Goal: Transaction & Acquisition: Subscribe to service/newsletter

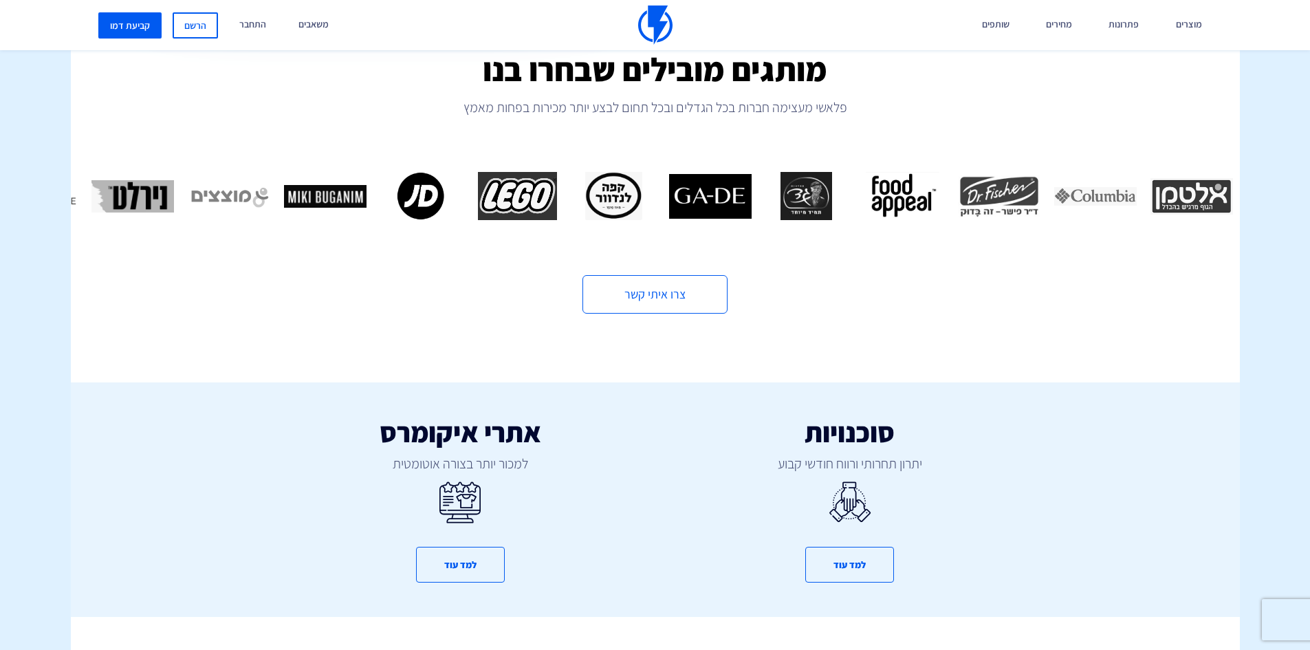
drag, startPoint x: 52, startPoint y: 58, endPoint x: 192, endPoint y: 429, distance: 396.9
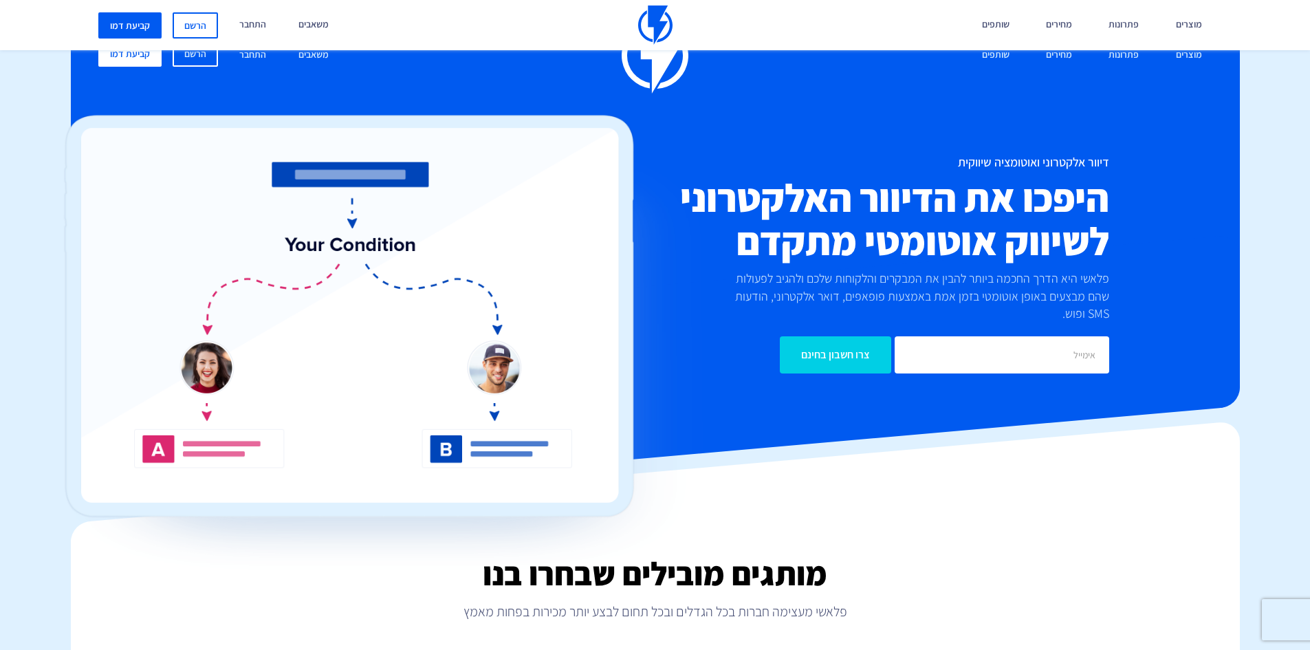
drag, startPoint x: 528, startPoint y: 474, endPoint x: 507, endPoint y: 53, distance: 422.0
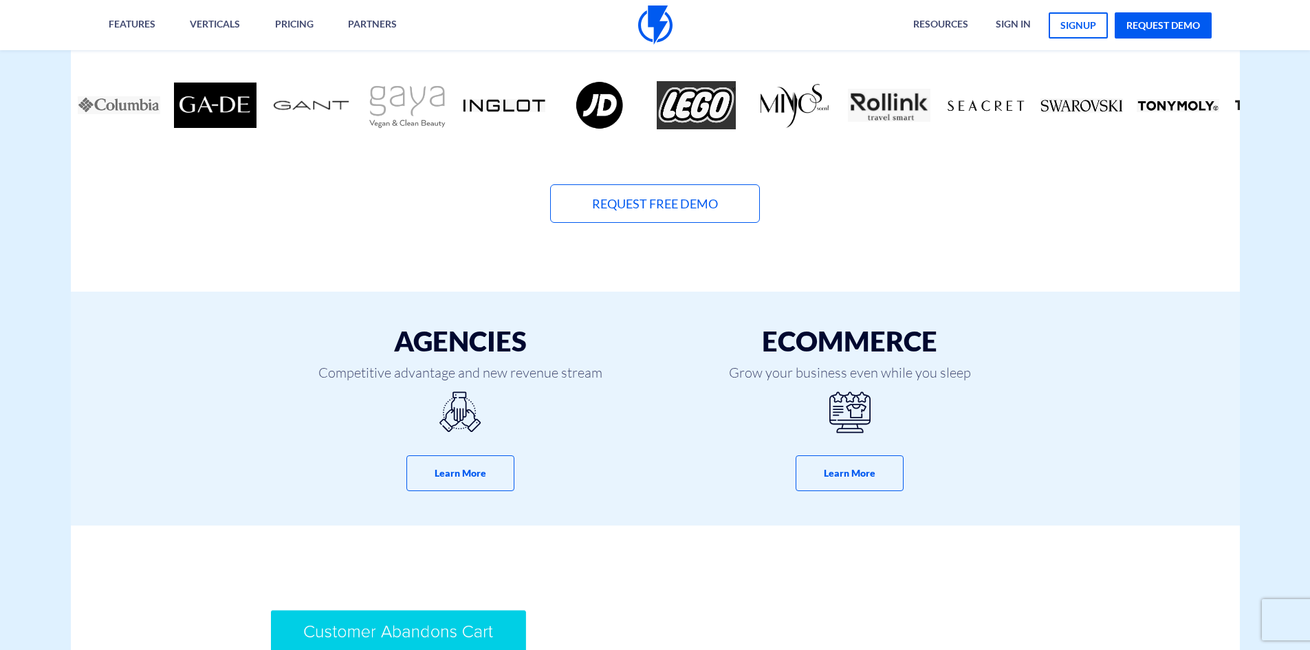
scroll to position [413, 0]
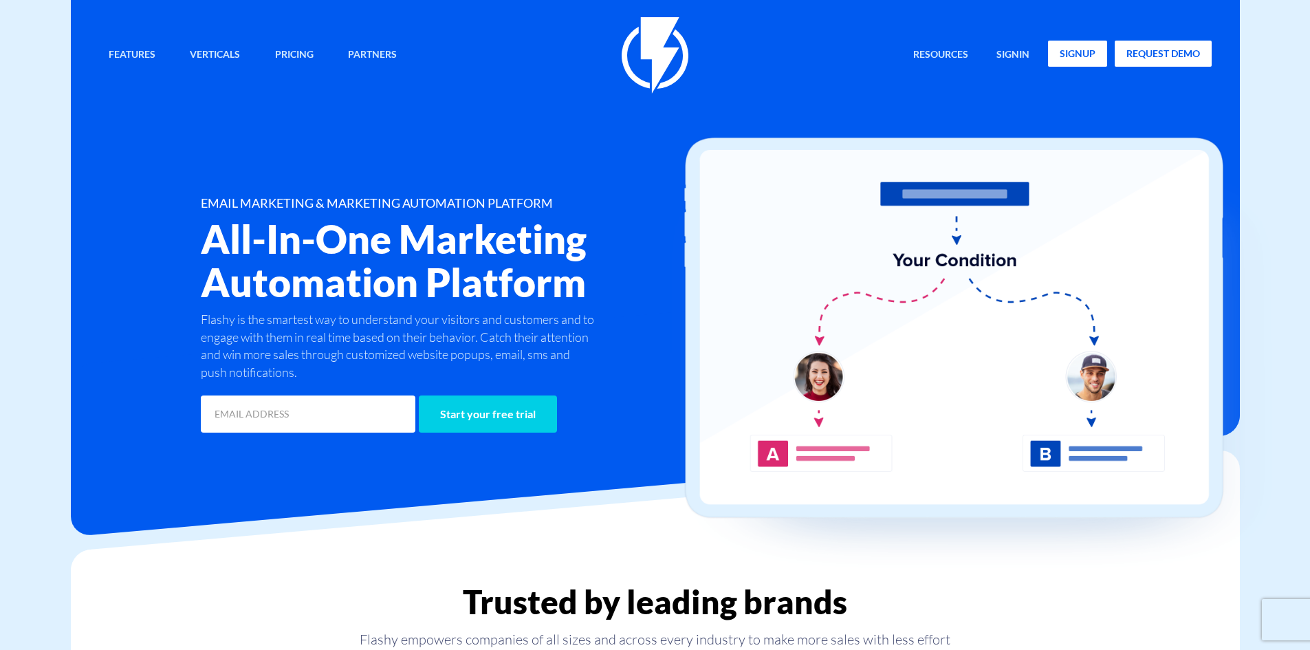
click at [1073, 56] on link "signup" at bounding box center [1077, 54] width 59 height 26
